Goal: Information Seeking & Learning: Learn about a topic

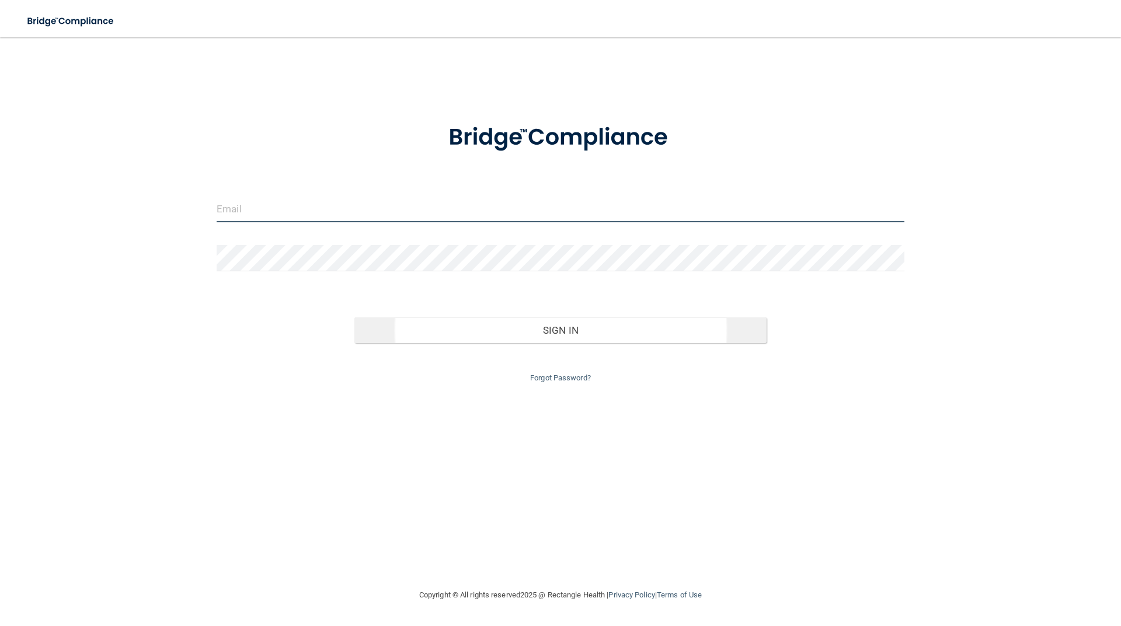
type input "[EMAIL_ADDRESS][DOMAIN_NAME]"
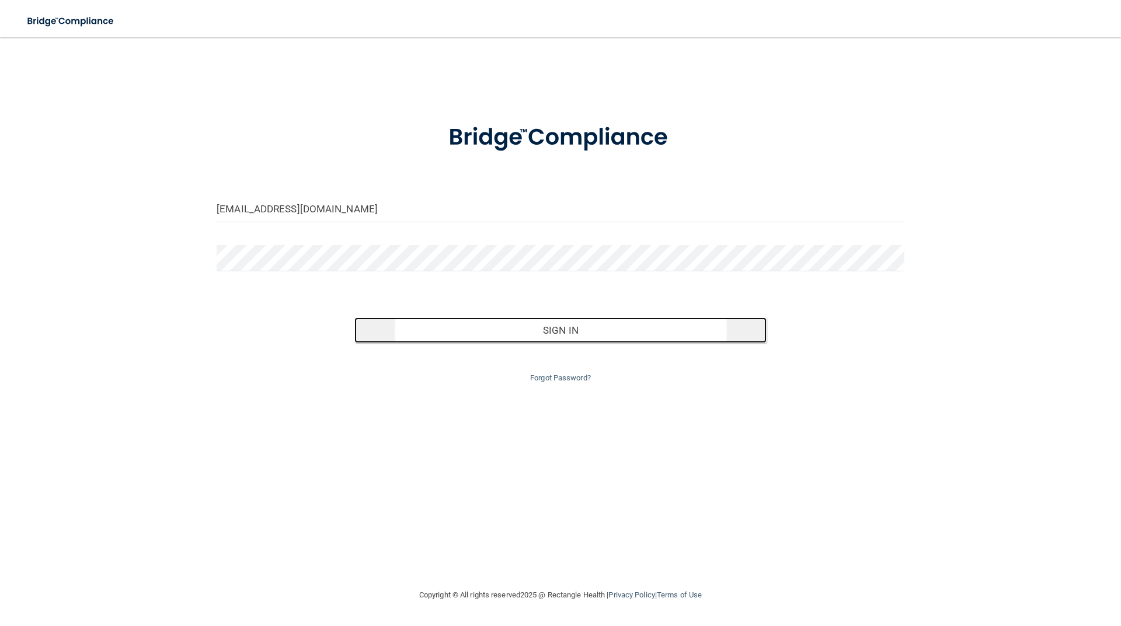
click at [515, 336] on button "Sign In" at bounding box center [560, 331] width 413 height 26
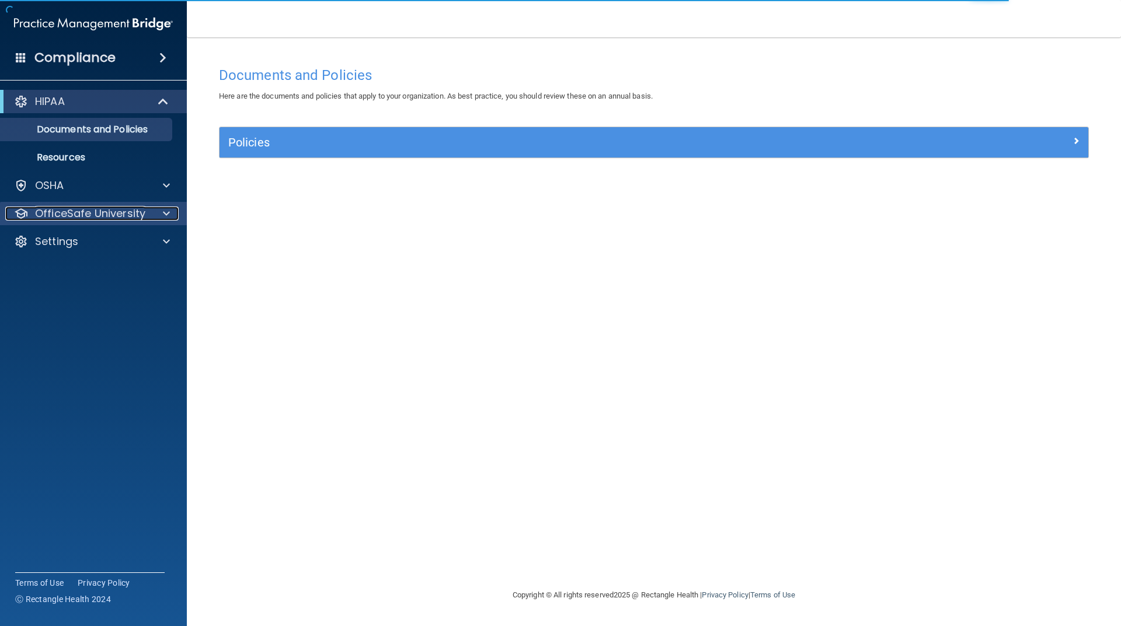
click at [85, 211] on p "OfficeSafe University" at bounding box center [90, 214] width 110 height 14
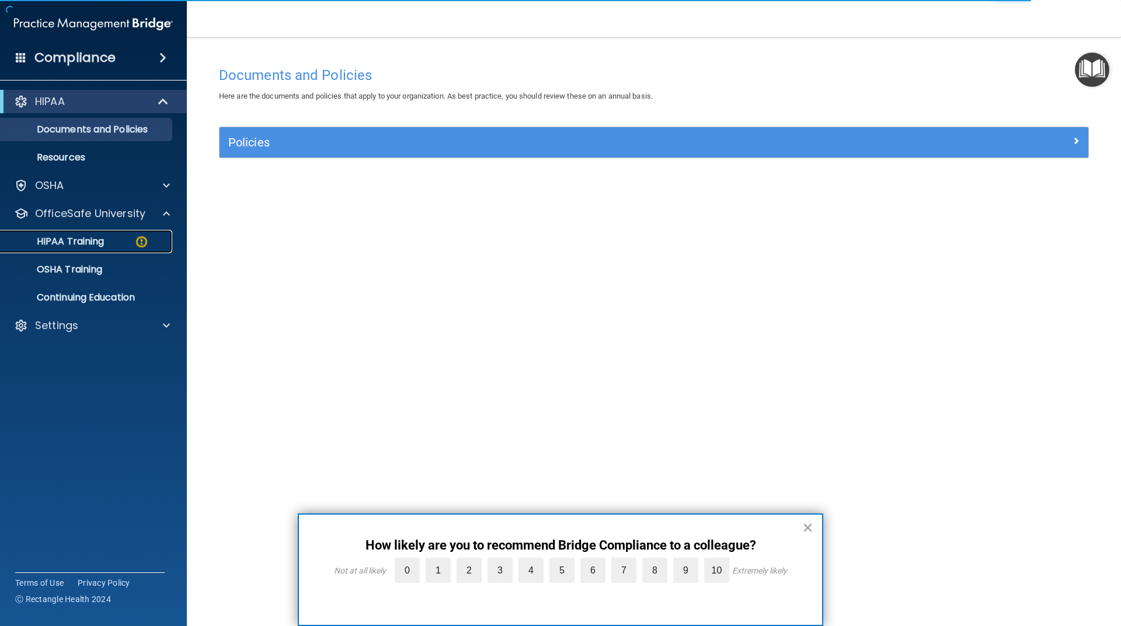
click at [107, 245] on div "HIPAA Training" at bounding box center [87, 242] width 159 height 12
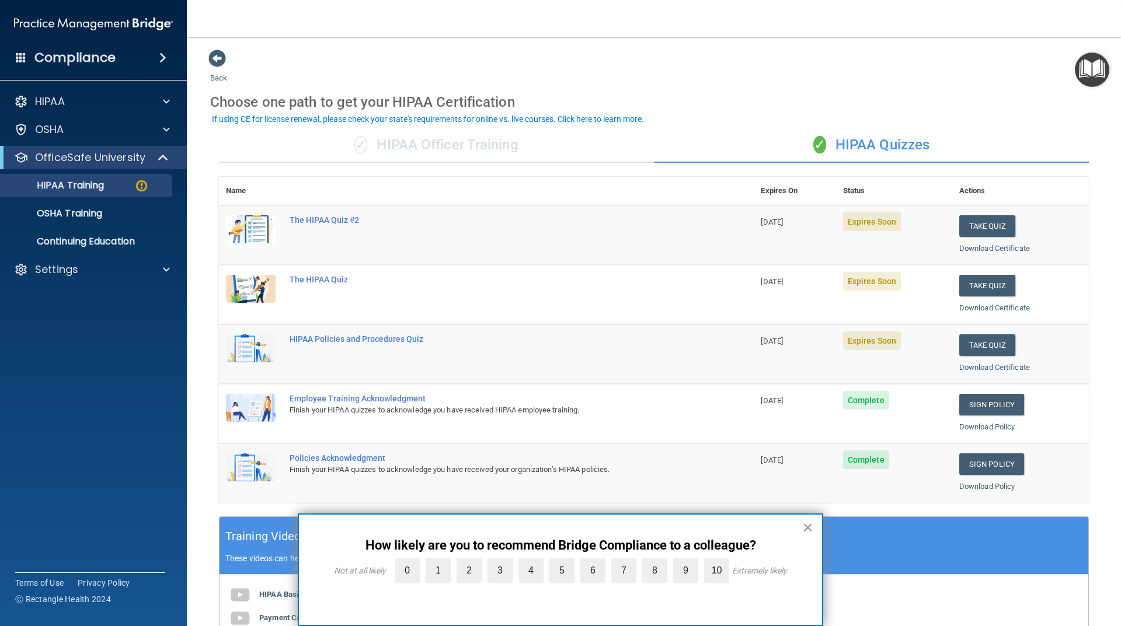
click at [813, 527] on button "×" at bounding box center [807, 527] width 11 height 19
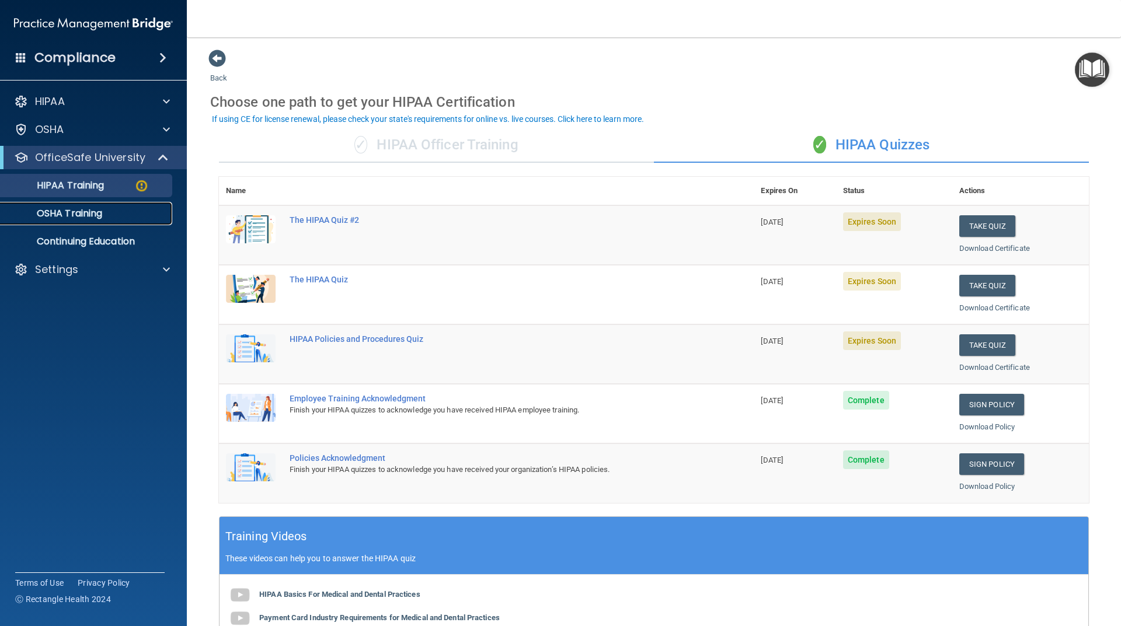
click at [93, 217] on p "OSHA Training" at bounding box center [55, 214] width 95 height 12
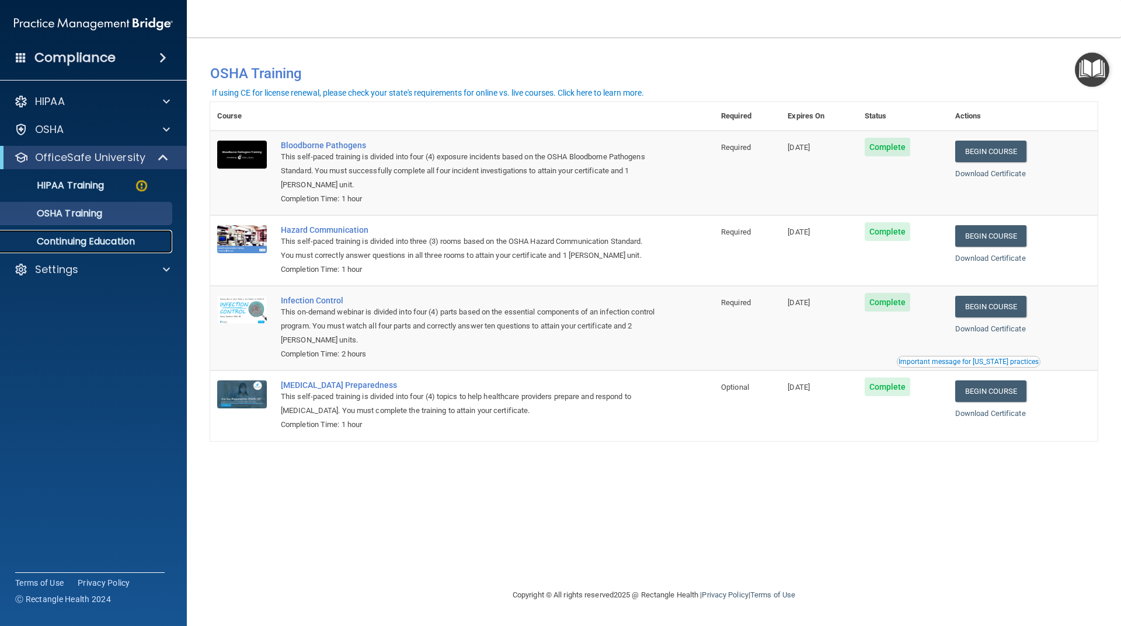
click at [79, 245] on p "Continuing Education" at bounding box center [87, 242] width 159 height 12
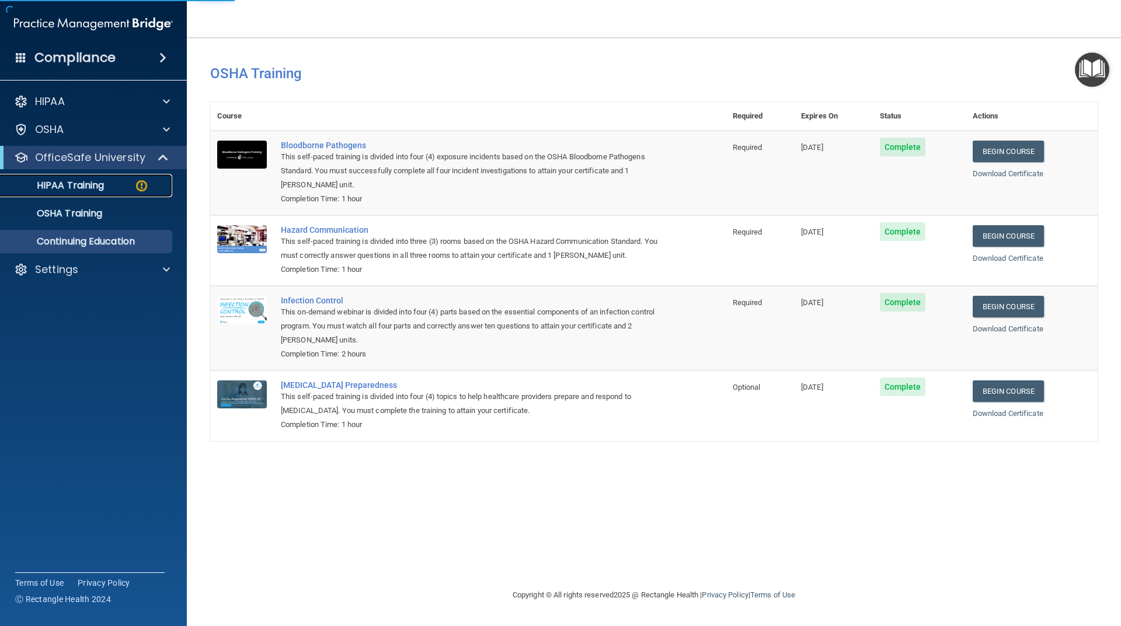
click at [81, 185] on p "HIPAA Training" at bounding box center [56, 186] width 96 height 12
